Goal: Task Accomplishment & Management: Use online tool/utility

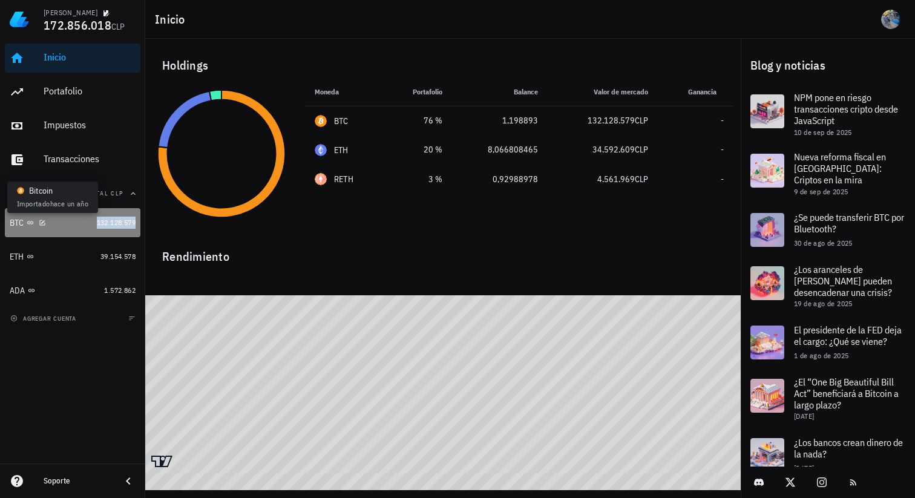
click at [30, 225] on icon at bounding box center [30, 222] width 7 height 7
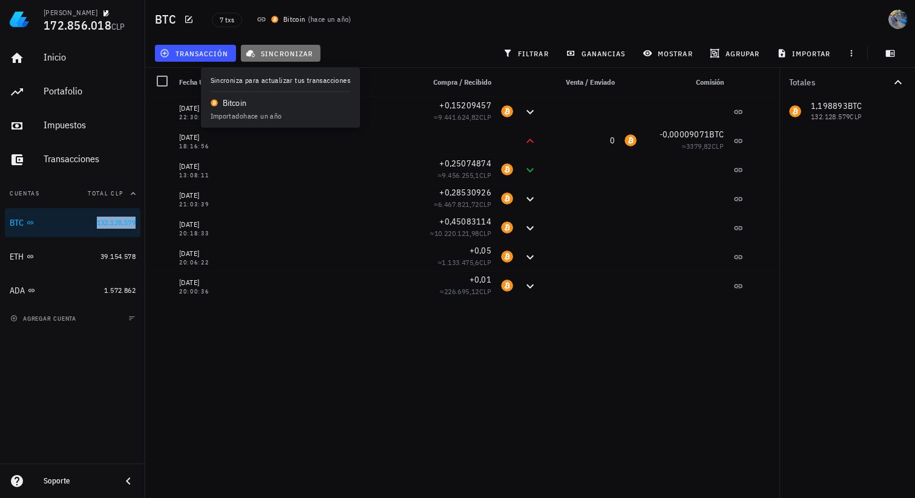
click at [262, 46] on button "sincronizar" at bounding box center [281, 53] width 80 height 17
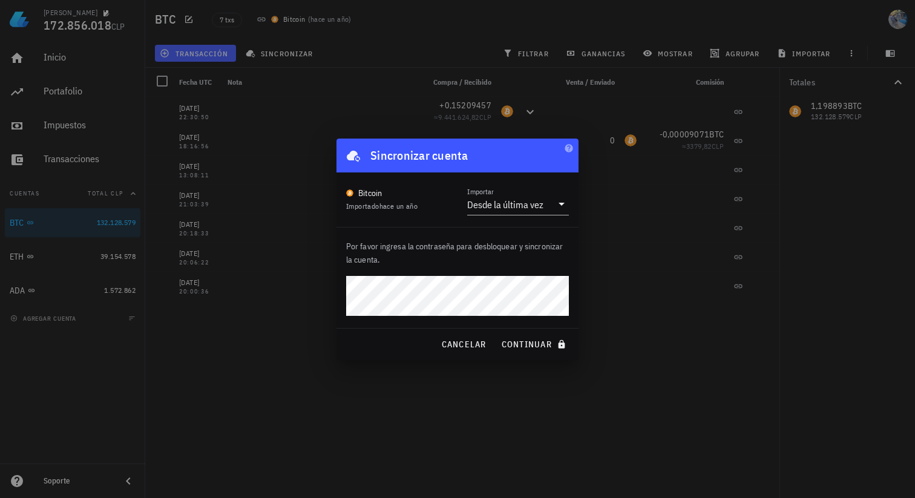
click at [496, 334] on button "continuar" at bounding box center [534, 345] width 77 height 22
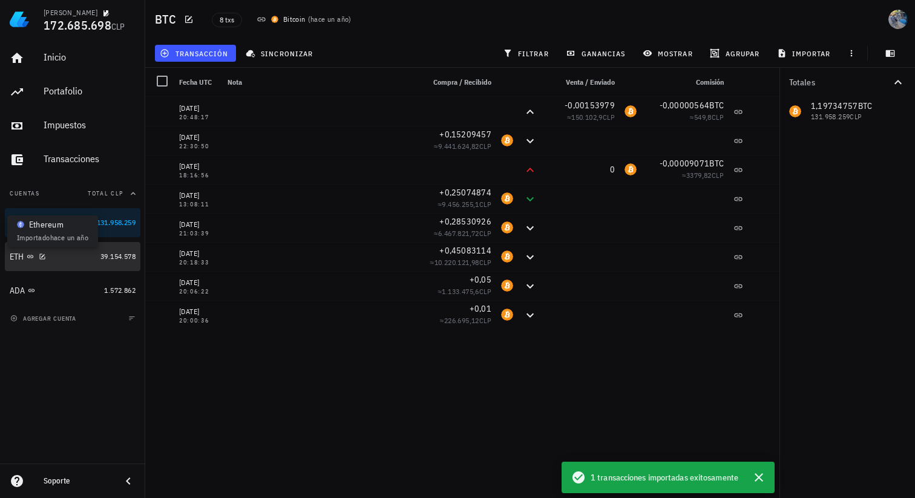
click at [28, 257] on icon at bounding box center [30, 256] width 6 height 3
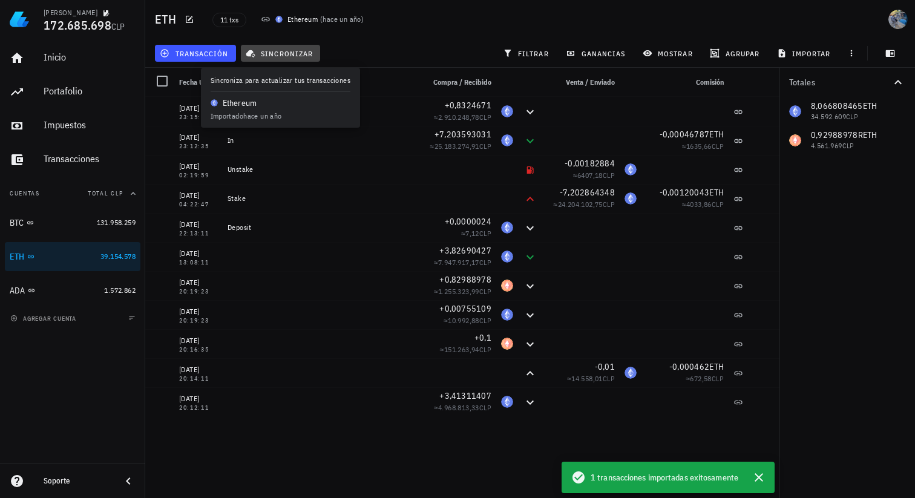
click at [268, 48] on span "sincronizar" at bounding box center [280, 53] width 65 height 10
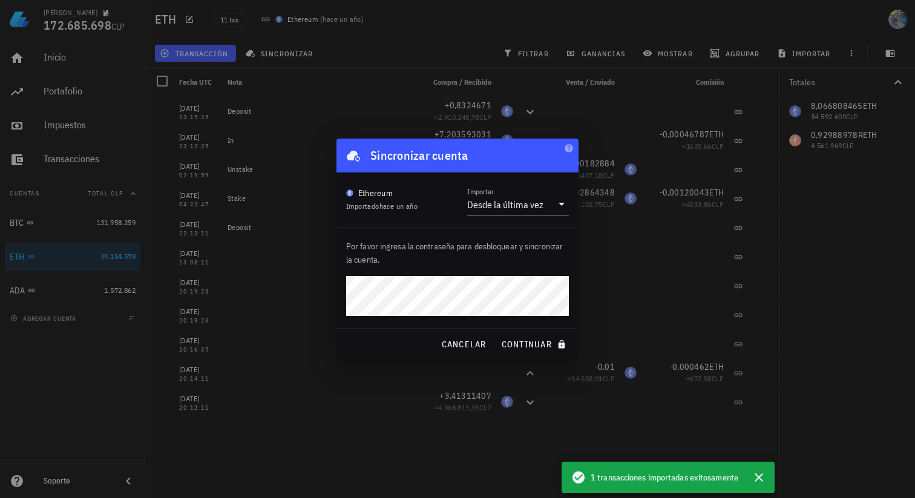
click at [496, 334] on button "continuar" at bounding box center [534, 345] width 77 height 22
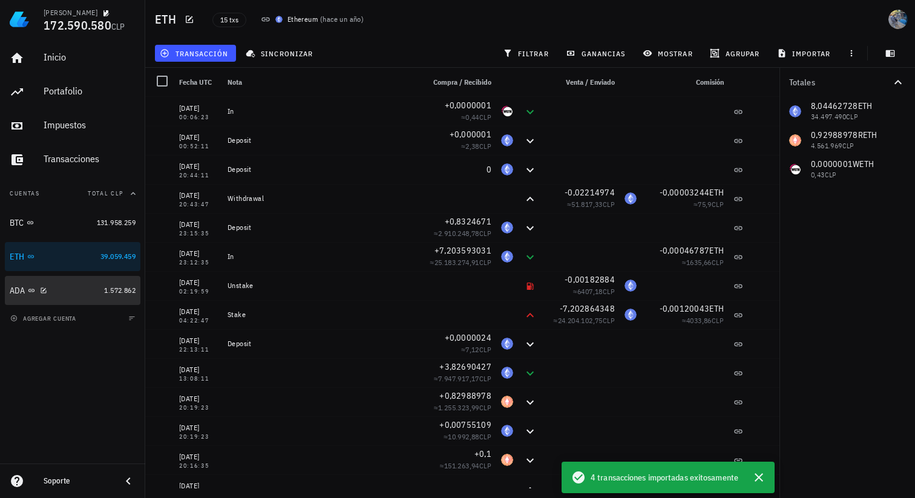
click at [70, 291] on div "ADA" at bounding box center [55, 291] width 90 height 12
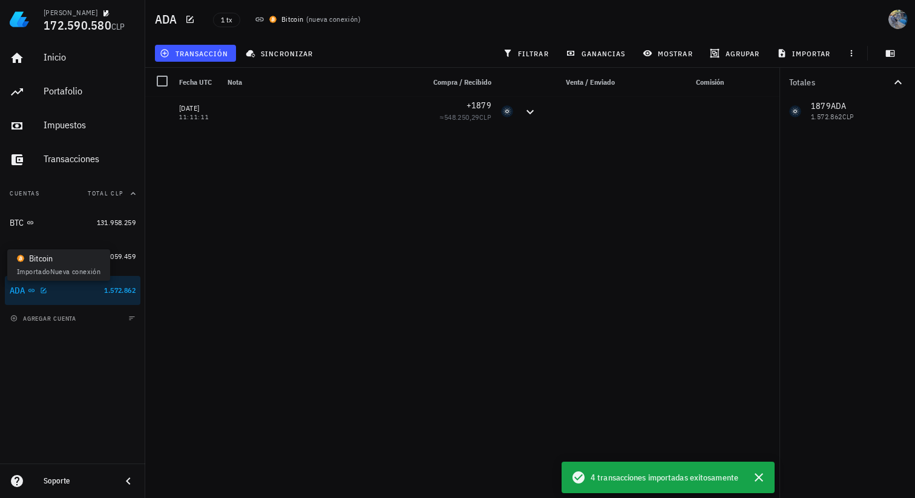
click at [34, 291] on icon at bounding box center [31, 290] width 6 height 3
click at [30, 291] on icon at bounding box center [31, 290] width 6 height 3
click at [33, 290] on icon at bounding box center [31, 290] width 6 height 3
click at [32, 290] on icon at bounding box center [31, 290] width 7 height 7
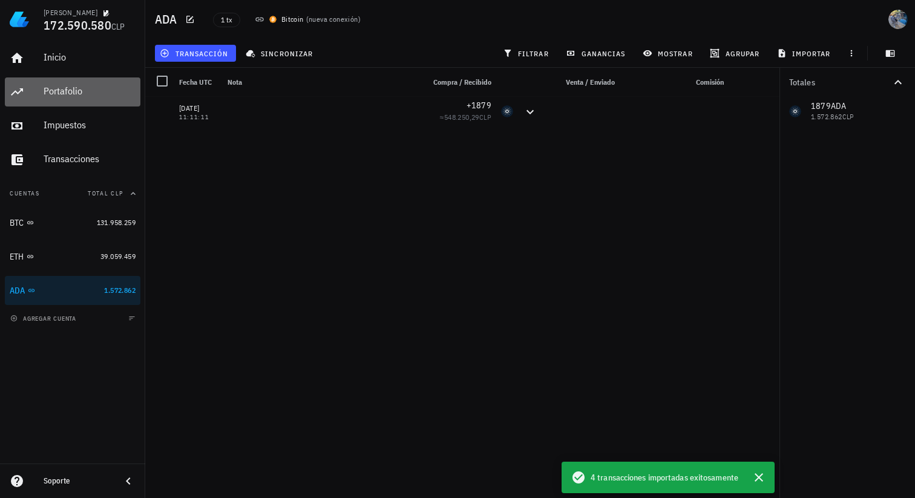
click at [68, 93] on div "Portafolio" at bounding box center [90, 91] width 92 height 12
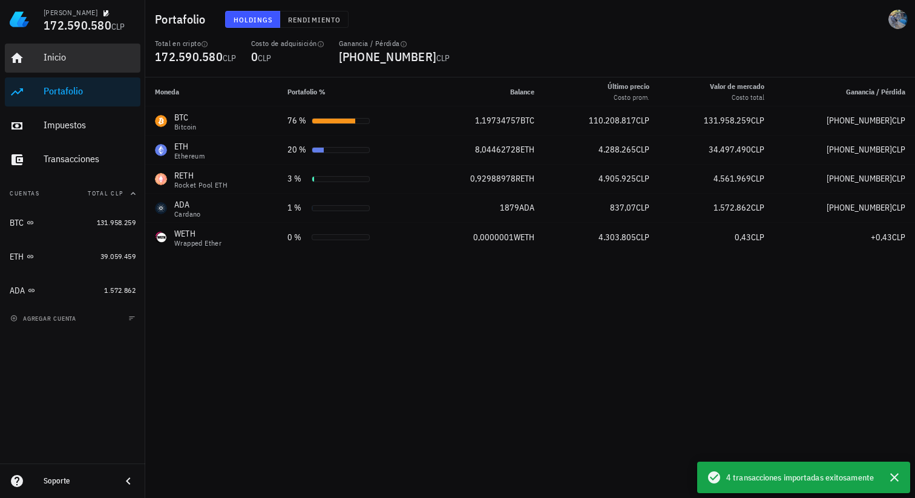
click at [79, 64] on div "Inicio" at bounding box center [90, 57] width 92 height 27
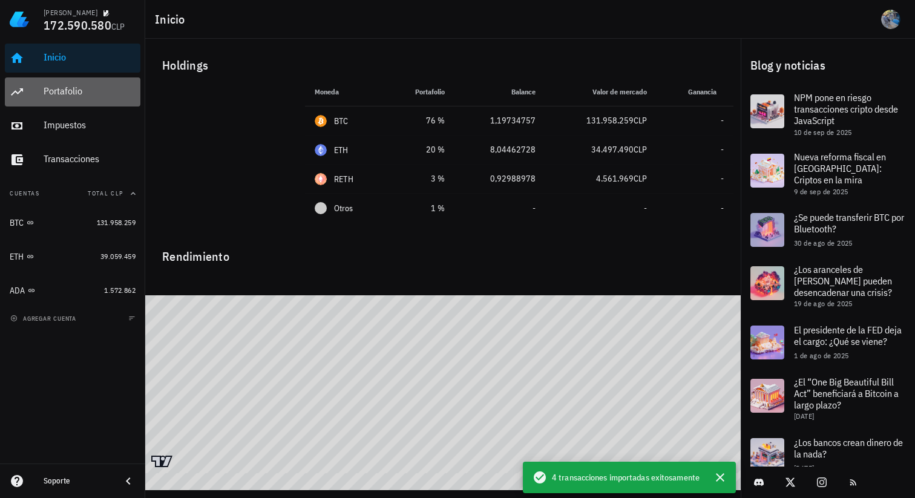
click at [83, 94] on div "Portafolio" at bounding box center [90, 91] width 92 height 12
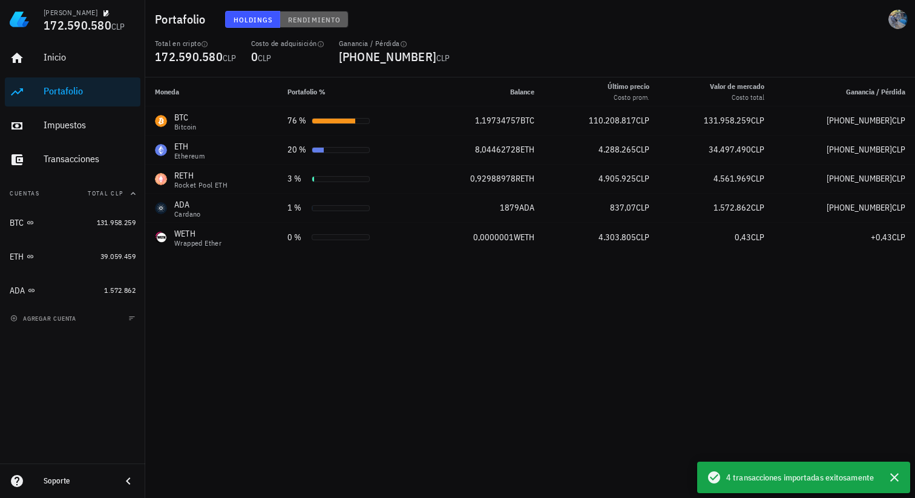
click at [305, 21] on span "Rendimiento" at bounding box center [314, 19] width 53 height 9
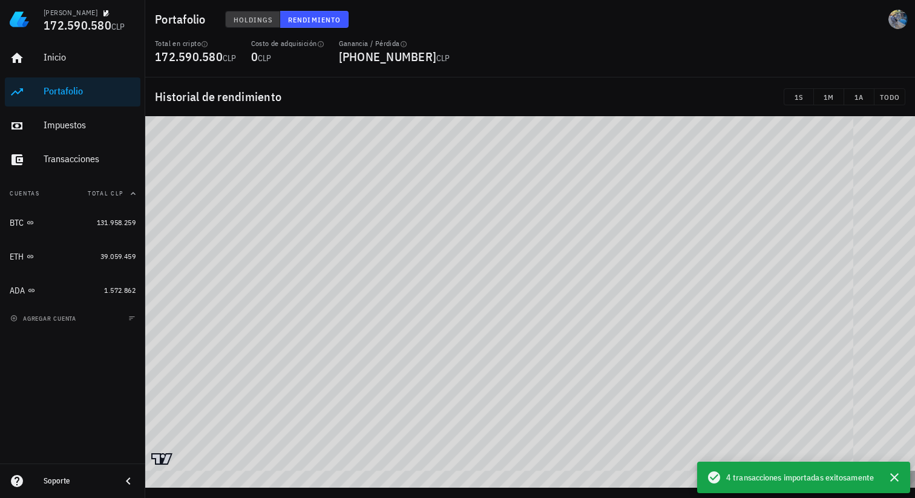
click at [268, 19] on span "Holdings" at bounding box center [253, 19] width 40 height 9
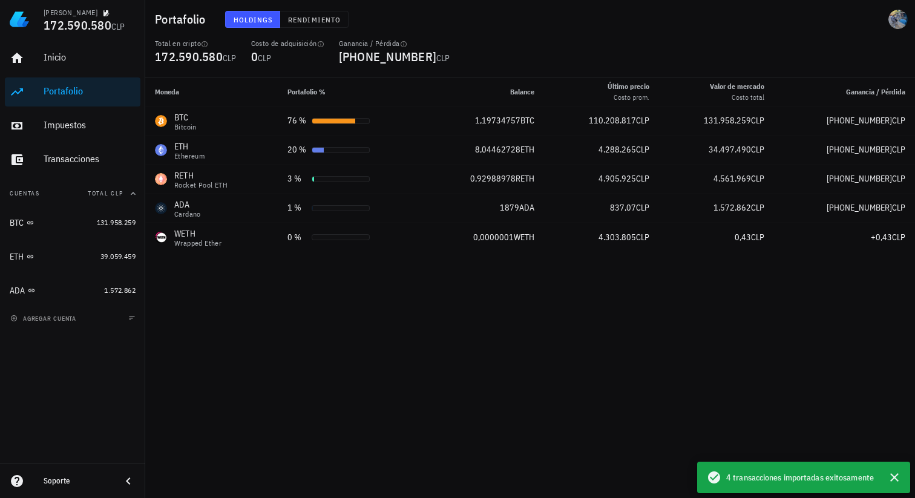
click at [713, 338] on div "Moneda Portafolio % Balance Último precio Costo prom. Valor de mercado Costo to…" at bounding box center [530, 287] width 770 height 421
